Goal: Submit feedback/report problem

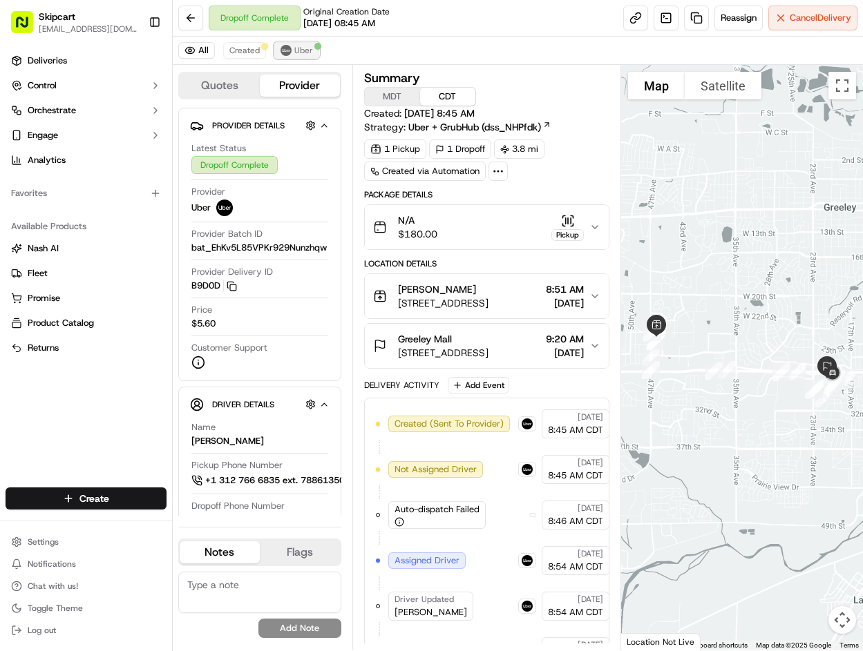
click at [299, 55] on span "Uber" at bounding box center [303, 50] width 19 height 11
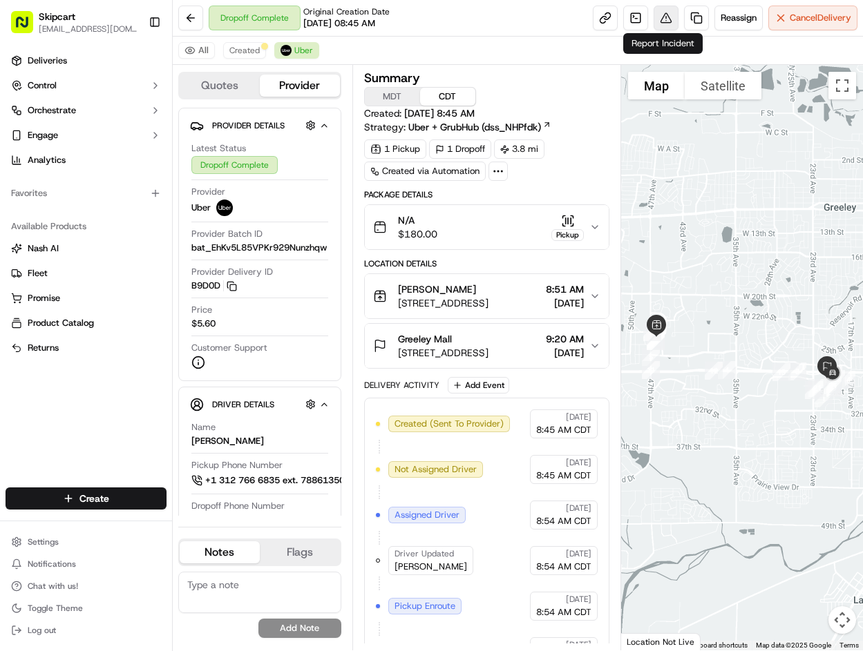
click at [665, 23] on button at bounding box center [665, 18] width 25 height 25
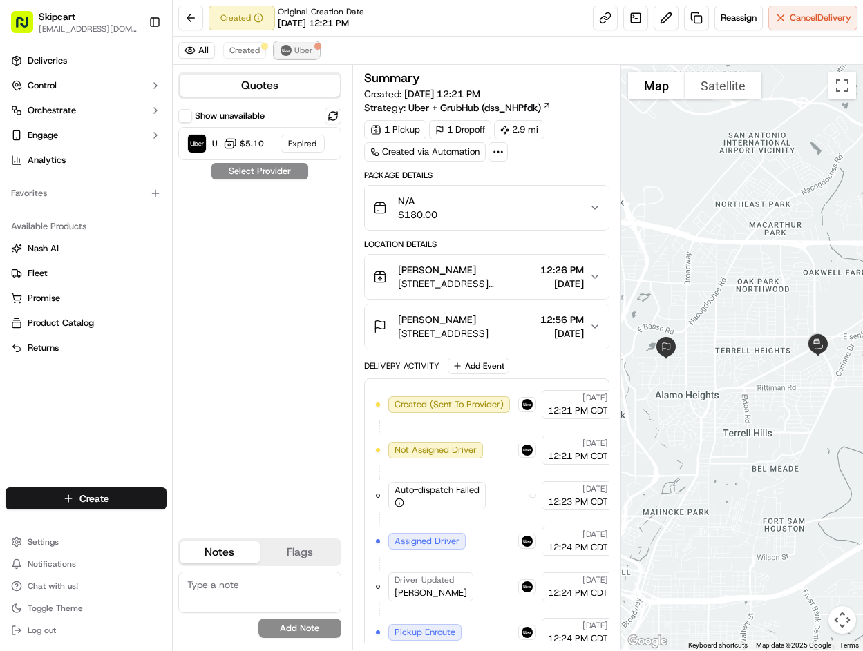
click at [298, 47] on span "Uber" at bounding box center [303, 50] width 19 height 11
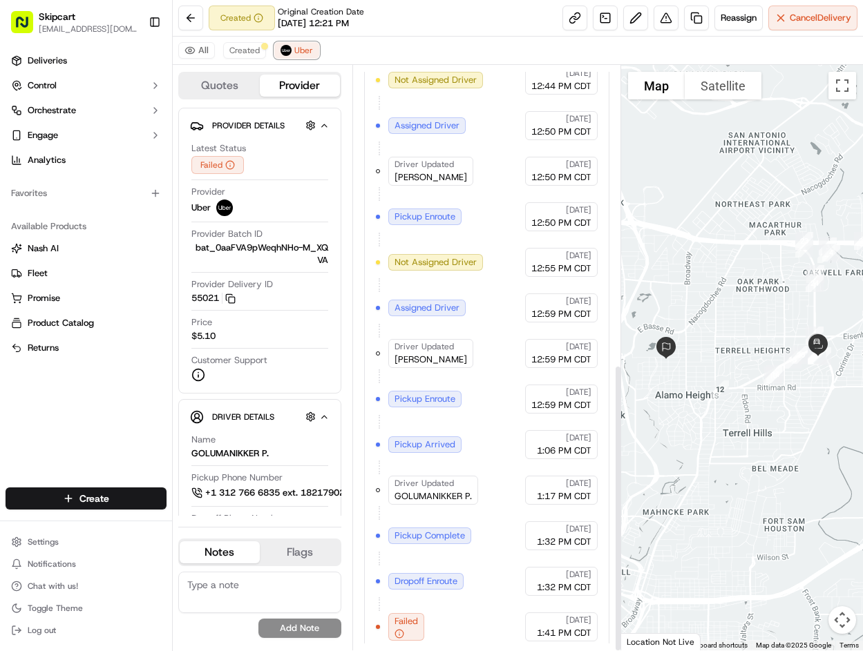
scroll to position [608, 0]
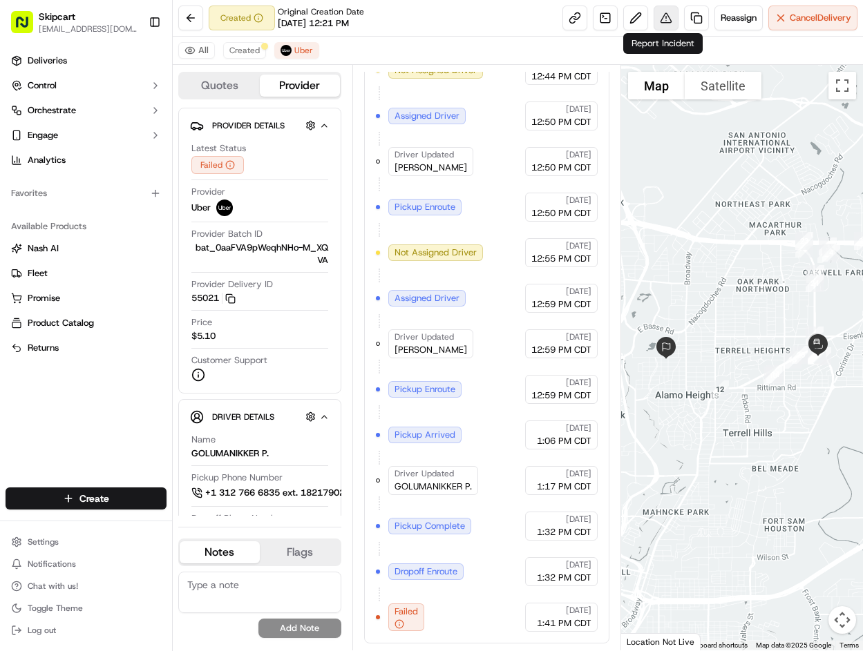
click at [658, 23] on button at bounding box center [665, 18] width 25 height 25
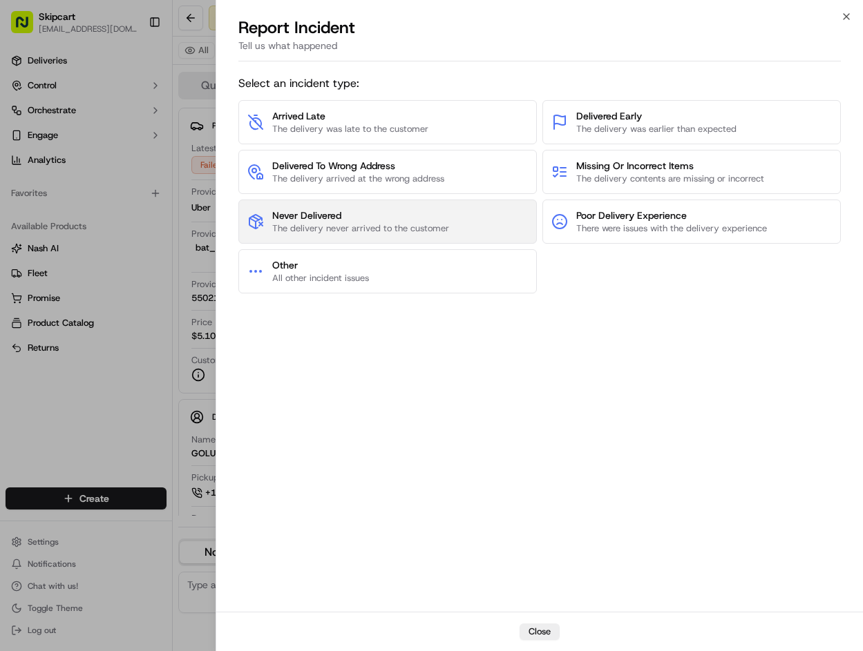
click at [422, 217] on span "Never Delivered" at bounding box center [360, 216] width 177 height 14
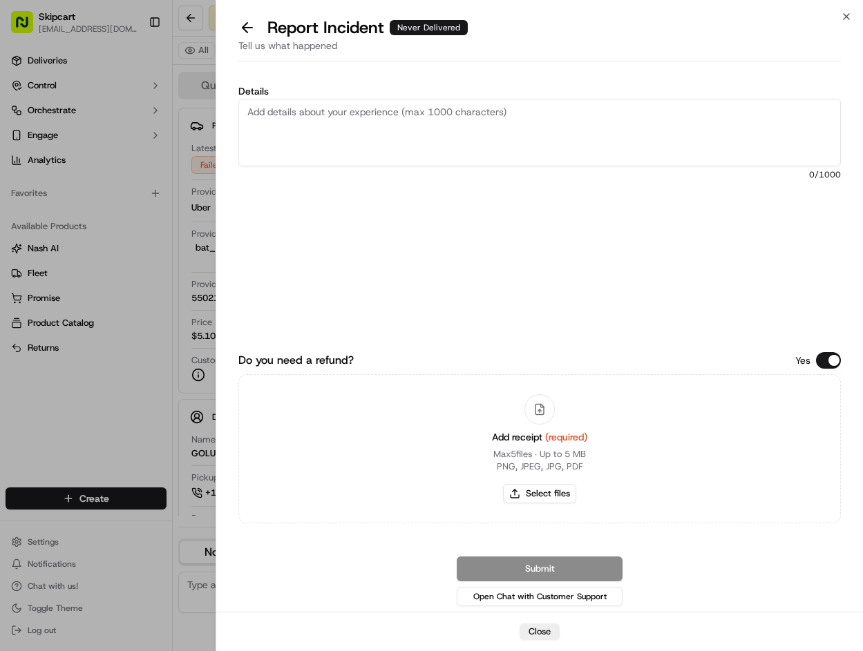
click at [375, 117] on textarea "Details" at bounding box center [539, 133] width 602 height 68
drag, startPoint x: 442, startPoint y: 114, endPoint x: 424, endPoint y: 119, distance: 18.8
click at [442, 114] on textarea "Details" at bounding box center [539, 133] width 602 height 68
click at [245, 26] on button at bounding box center [247, 27] width 29 height 19
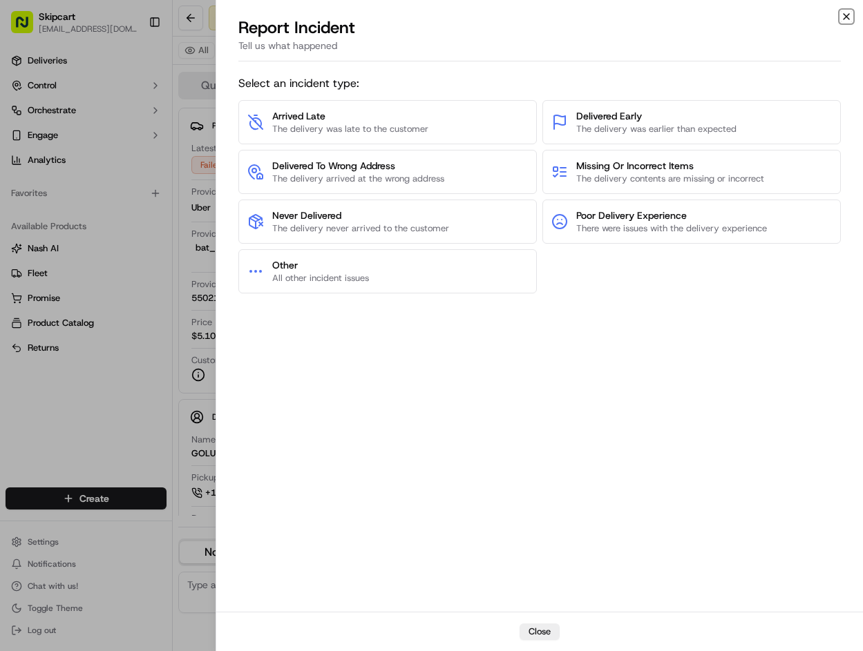
click at [846, 17] on icon "button" at bounding box center [846, 17] width 6 height 6
